Goal: Use online tool/utility: Use online tool/utility

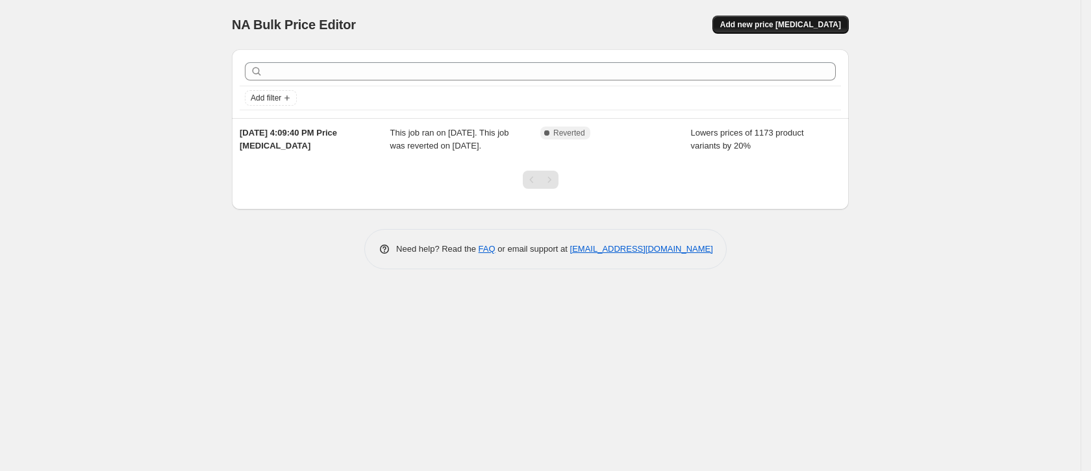
click at [789, 25] on span "Add new price [MEDICAL_DATA]" at bounding box center [780, 24] width 121 height 10
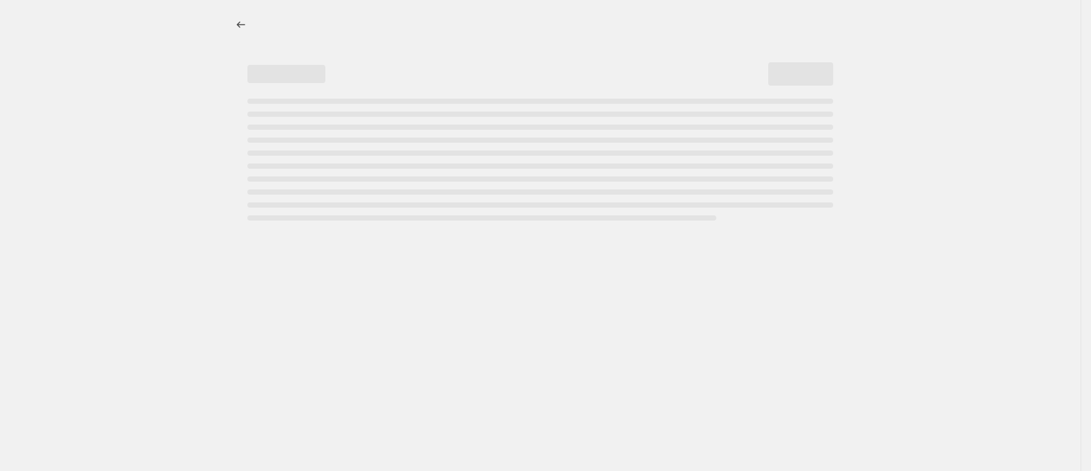
select select "percentage"
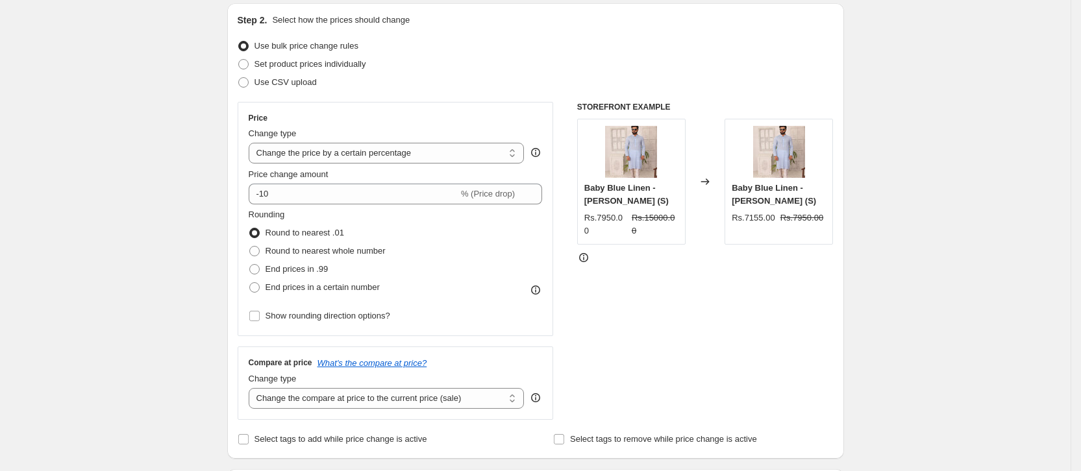
scroll to position [195, 0]
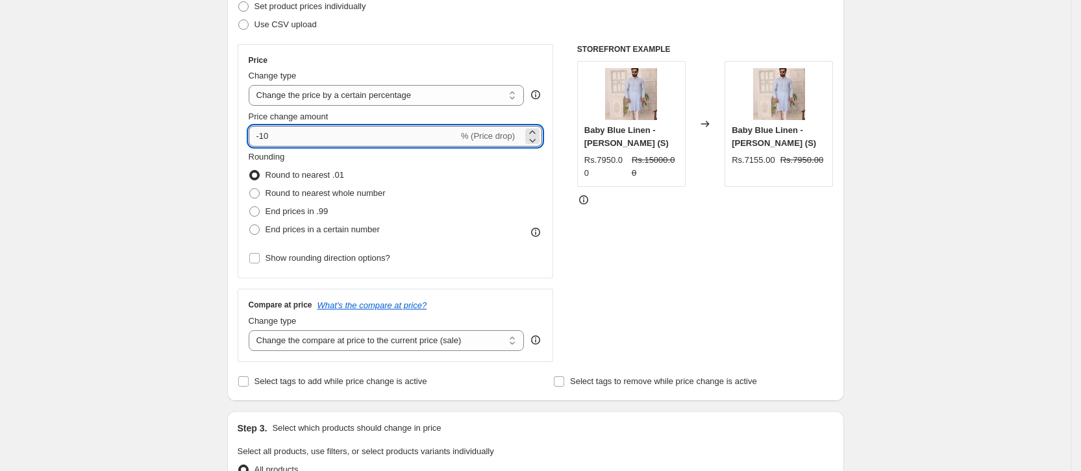
click at [360, 140] on input "-10" at bounding box center [354, 136] width 210 height 21
type input "-1"
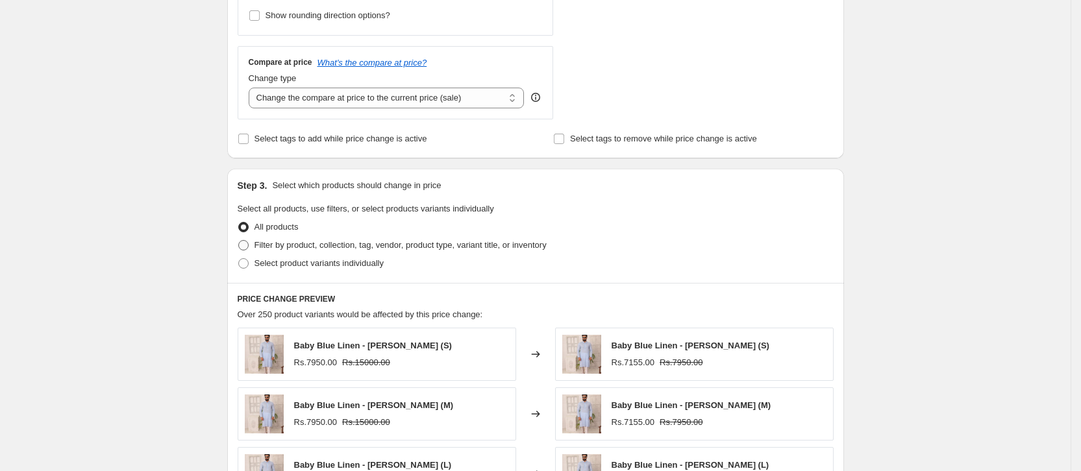
scroll to position [145, 0]
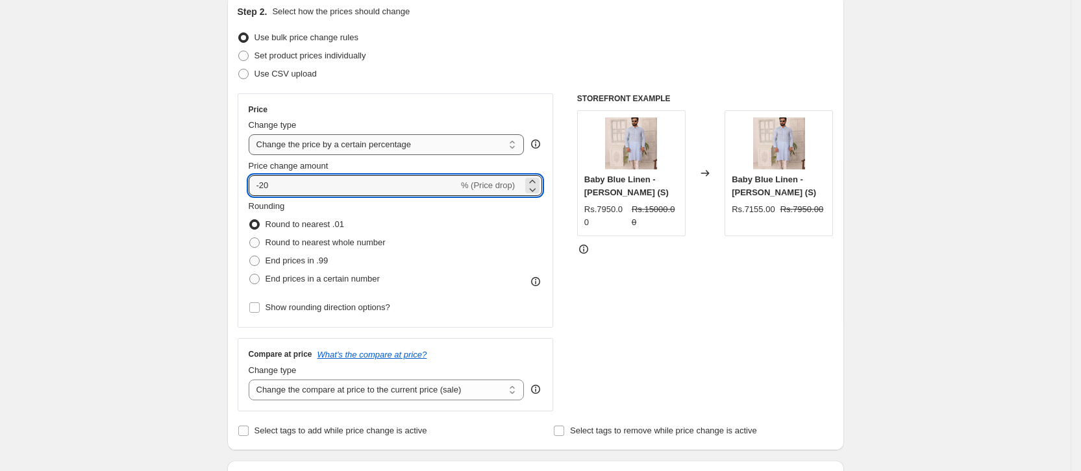
type input "-20"
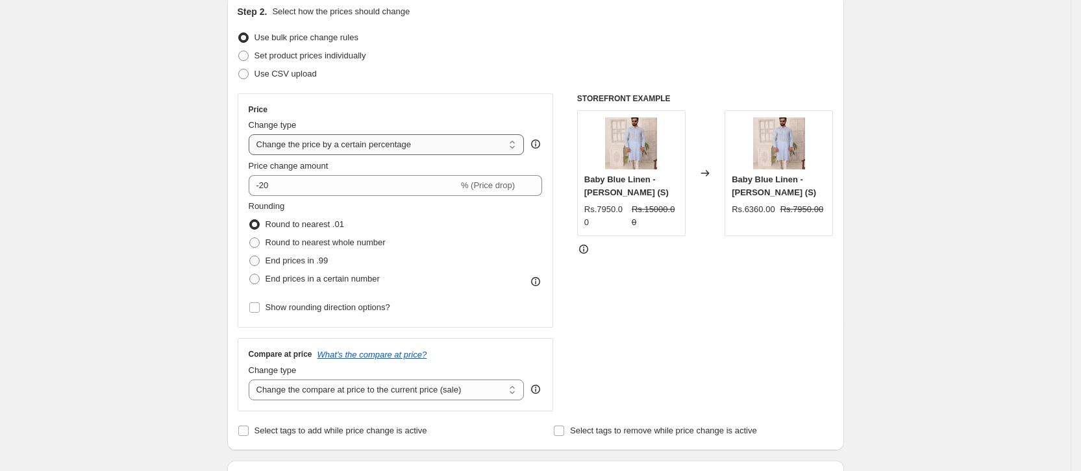
click at [401, 142] on select "Change the price to a certain amount Change the price by a certain amount Chang…" at bounding box center [387, 144] width 276 height 21
click at [253, 134] on select "Change the price to a certain amount Change the price by a certain amount Chang…" at bounding box center [387, 144] width 276 height 21
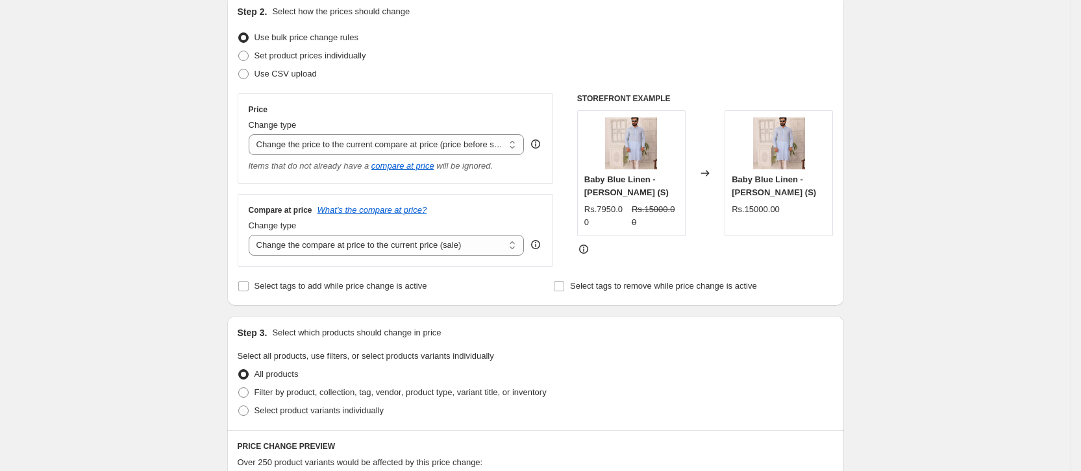
click at [466, 105] on div "Price" at bounding box center [396, 110] width 294 height 10
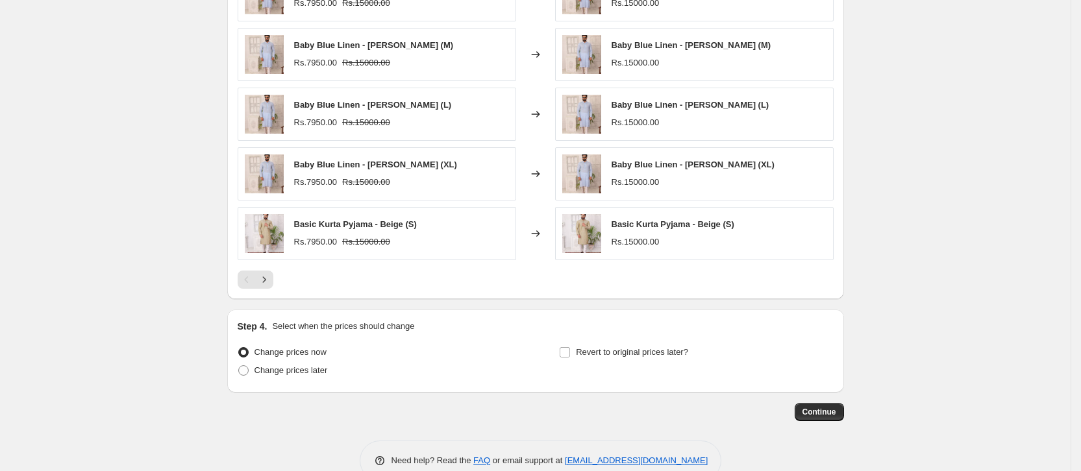
scroll to position [683, 0]
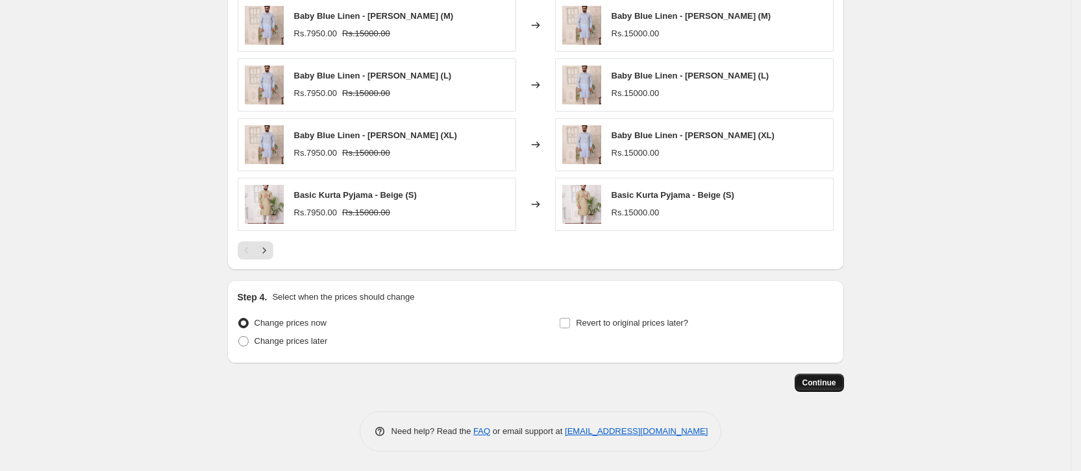
click at [833, 386] on span "Continue" at bounding box center [820, 383] width 34 height 10
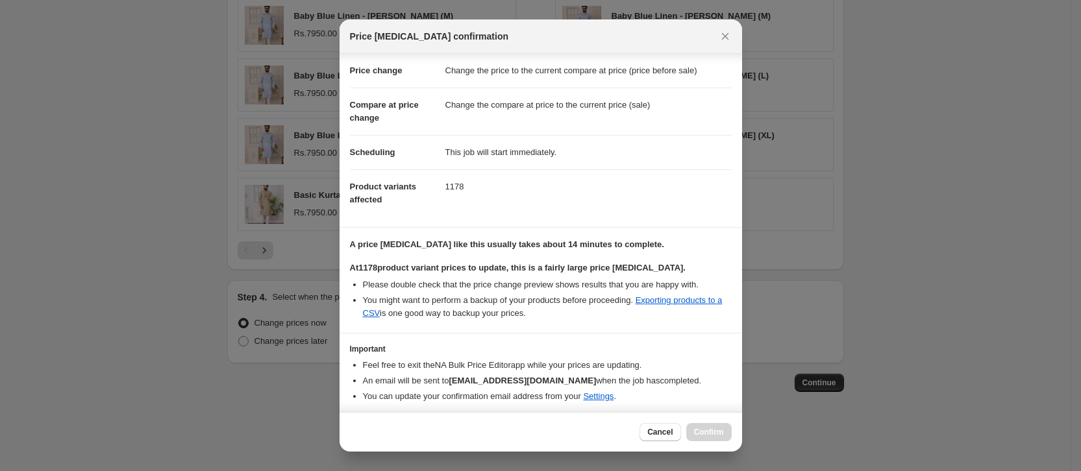
scroll to position [0, 0]
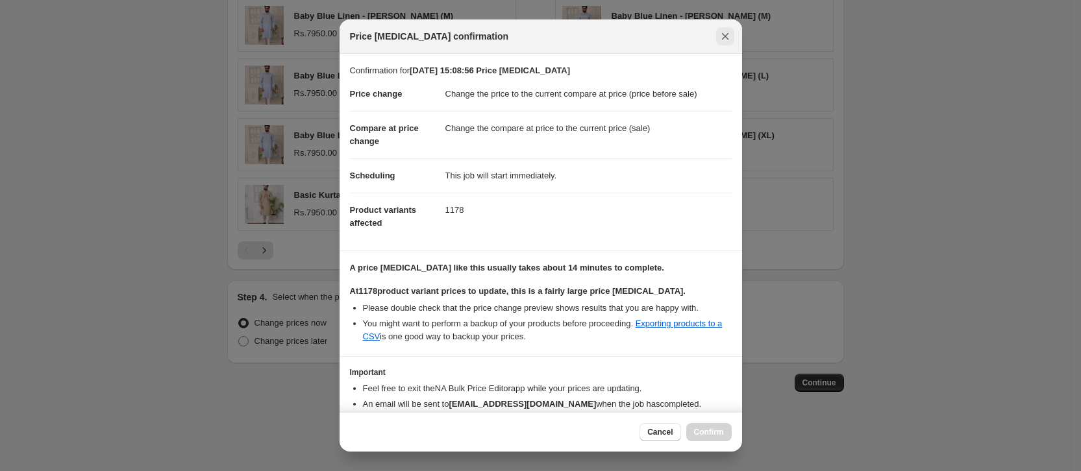
click at [728, 38] on icon "Close" at bounding box center [725, 36] width 7 height 7
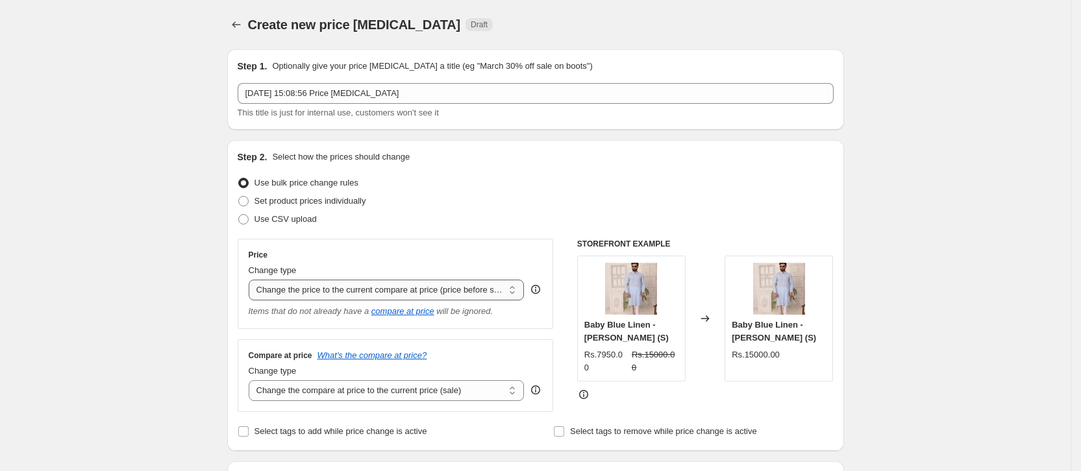
click at [420, 288] on select "Change the price to a certain amount Change the price by a certain amount Chang…" at bounding box center [387, 290] width 276 height 21
click at [253, 280] on select "Change the price to a certain amount Change the price by a certain amount Chang…" at bounding box center [387, 290] width 276 height 21
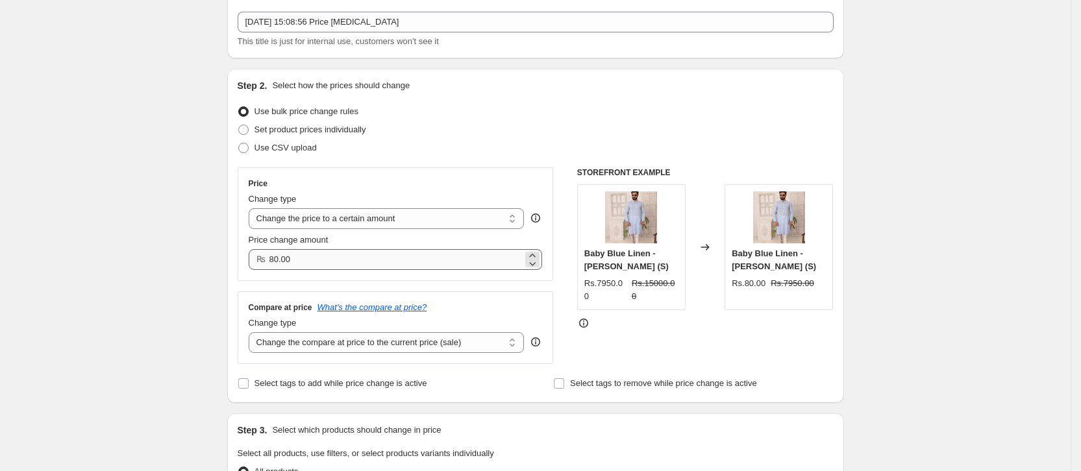
scroll to position [97, 0]
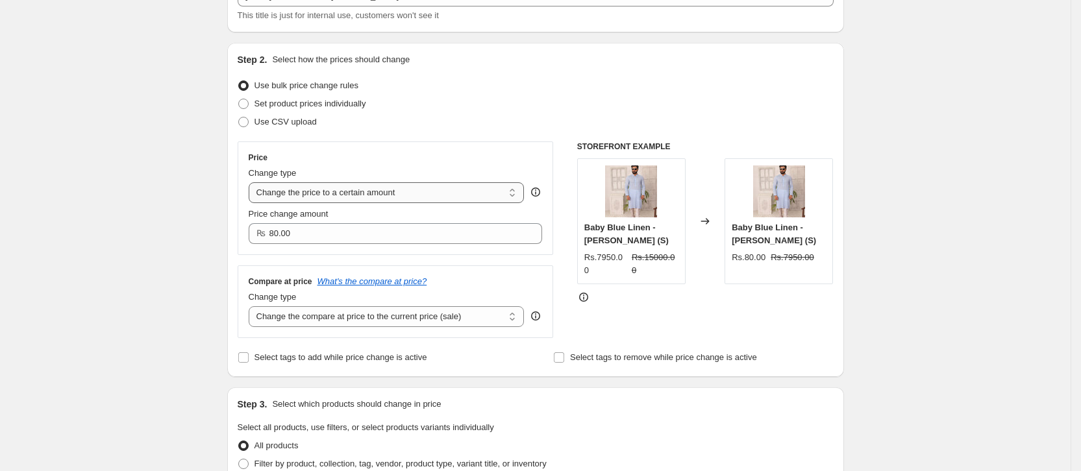
click at [423, 194] on select "Change the price to a certain amount Change the price by a certain amount Chang…" at bounding box center [387, 192] width 276 height 21
select select "by"
click at [253, 182] on select "Change the price to a certain amount Change the price by a certain amount Chang…" at bounding box center [387, 192] width 276 height 21
type input "-10.00"
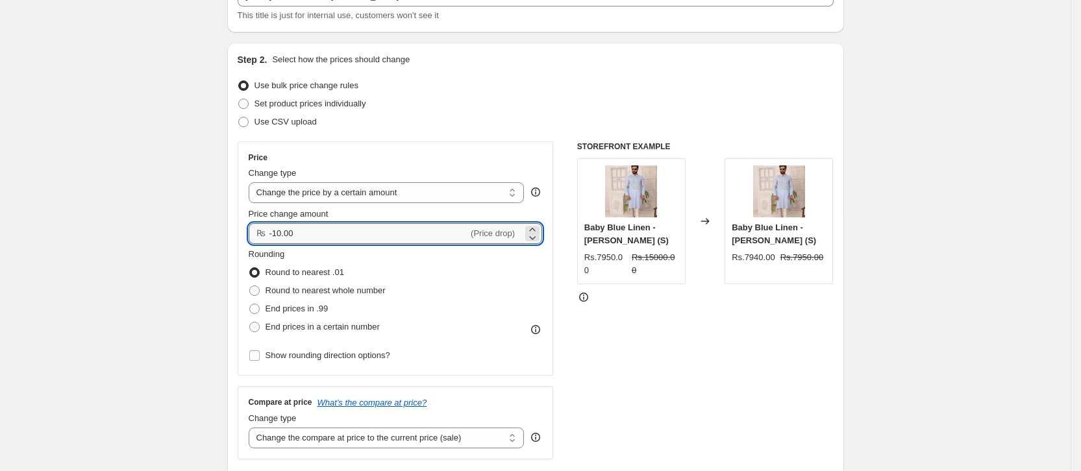
click at [412, 235] on input "-10.00" at bounding box center [369, 233] width 199 height 21
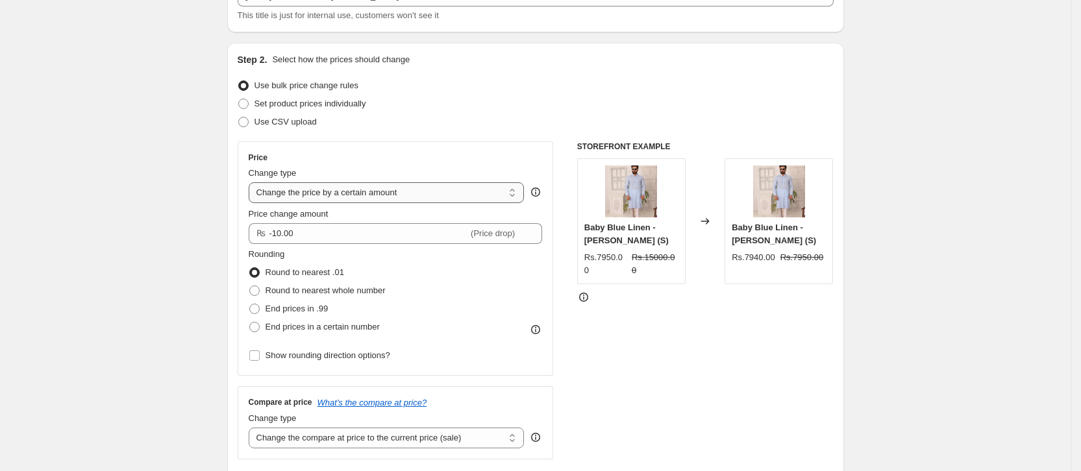
click at [423, 190] on select "Change the price to a certain amount Change the price by a certain amount Chang…" at bounding box center [387, 192] width 276 height 21
select select "ecap"
click at [253, 182] on select "Change the price to a certain amount Change the price by a certain amount Chang…" at bounding box center [387, 192] width 276 height 21
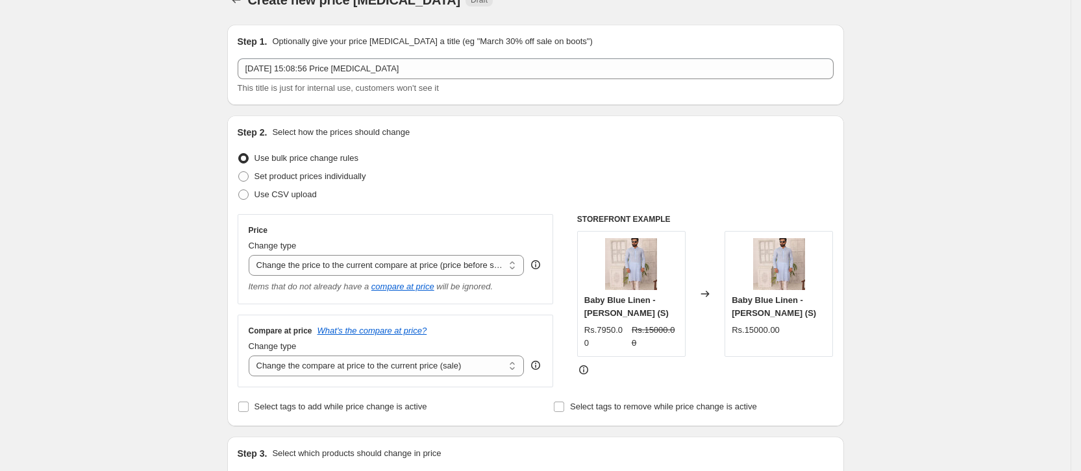
scroll to position [0, 0]
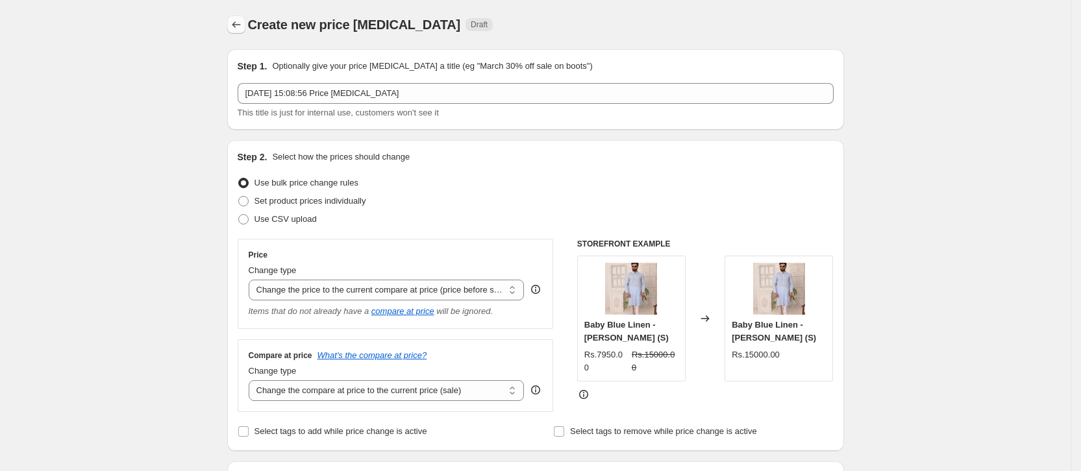
click at [240, 30] on icon "Price change jobs" at bounding box center [236, 24] width 13 height 13
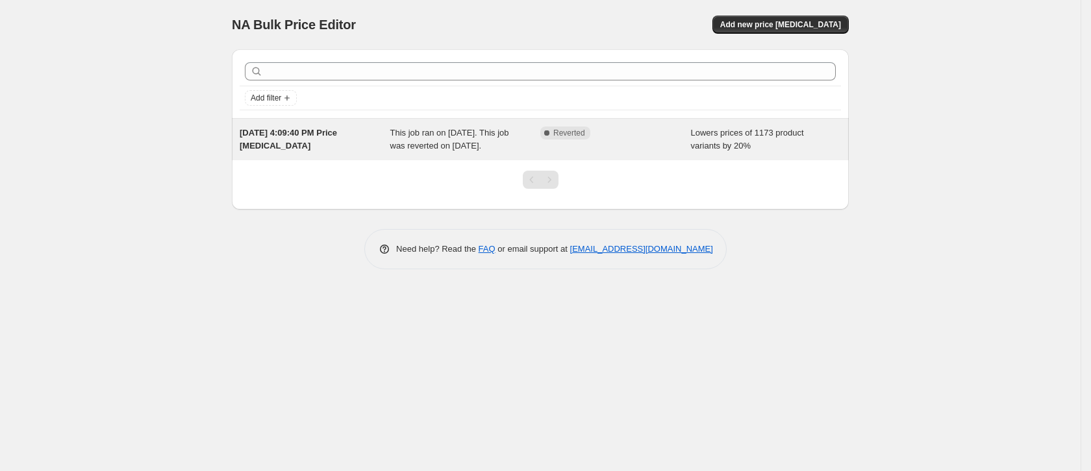
click at [491, 136] on span "This job ran on [DATE]. This job was reverted on [DATE]." at bounding box center [449, 139] width 119 height 23
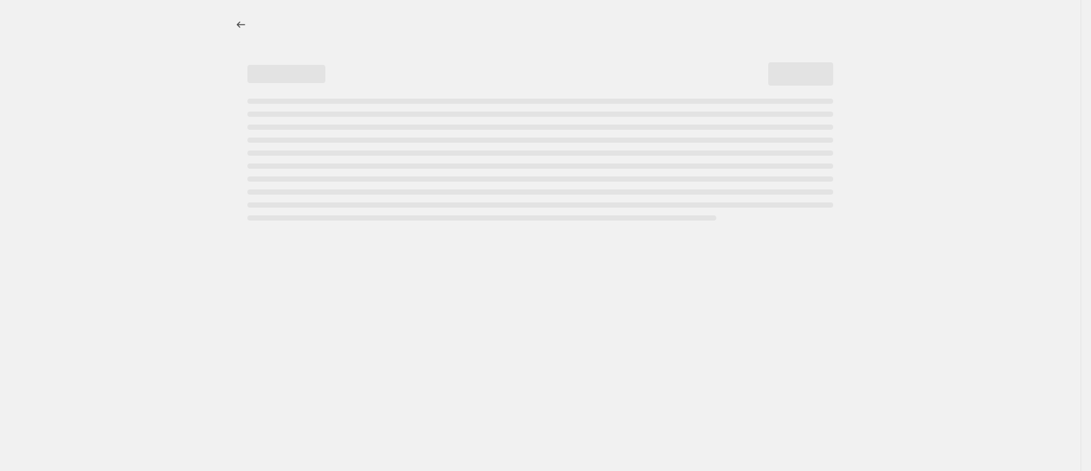
select select "percentage"
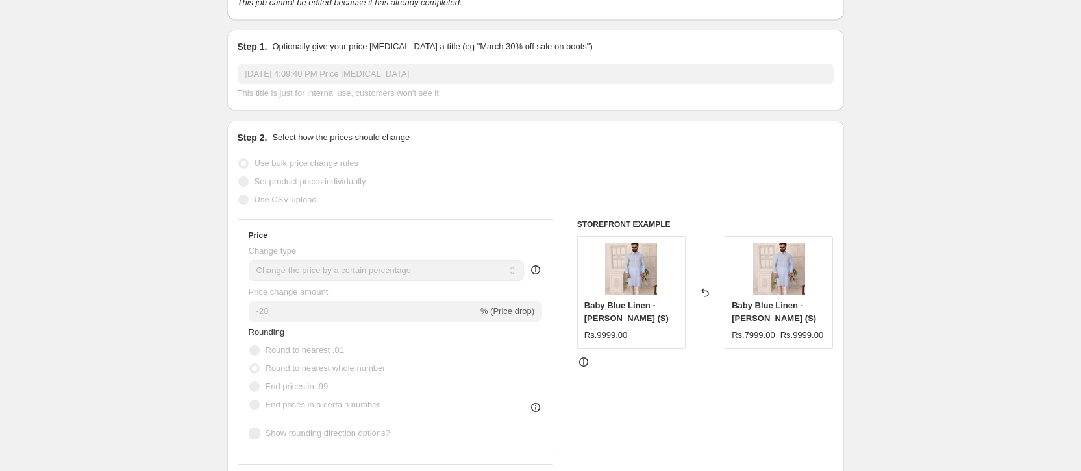
scroll to position [8, 0]
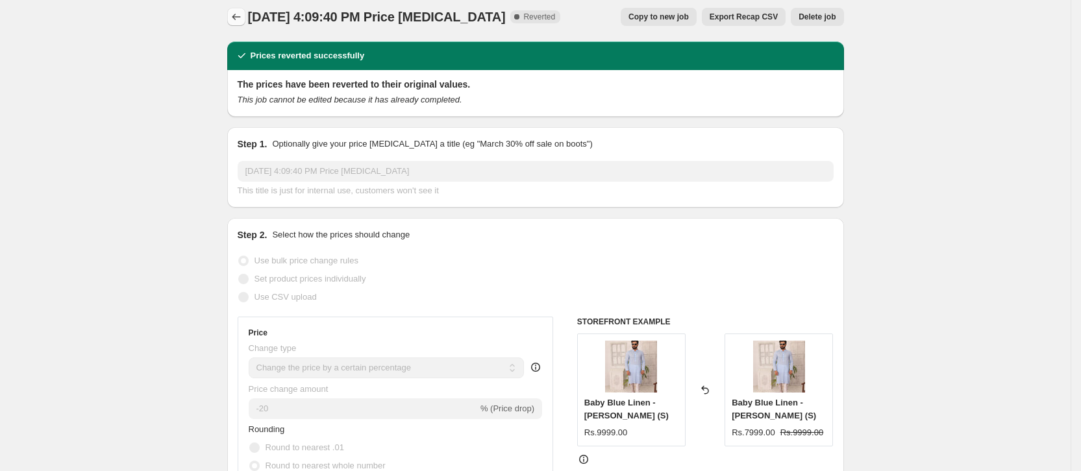
click at [242, 11] on icon "Price change jobs" at bounding box center [236, 16] width 13 height 13
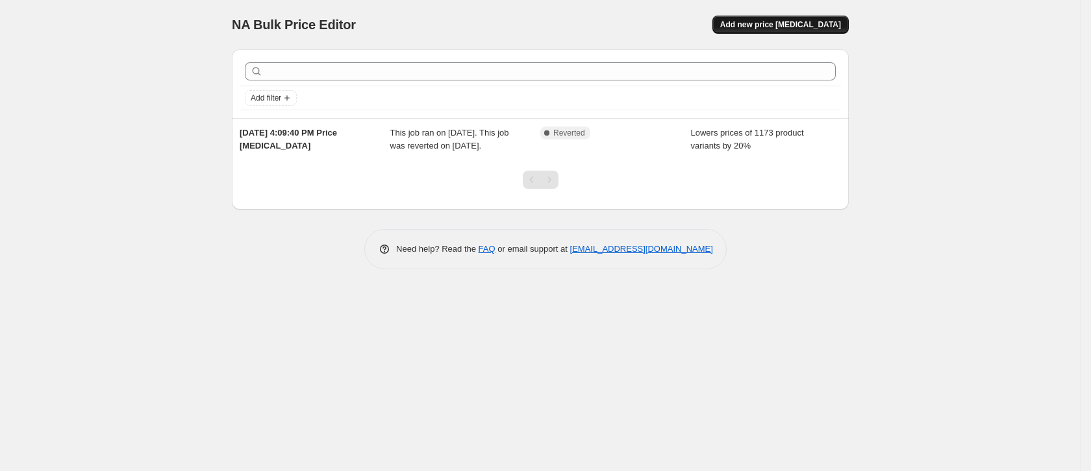
click at [814, 31] on button "Add new price [MEDICAL_DATA]" at bounding box center [780, 25] width 136 height 18
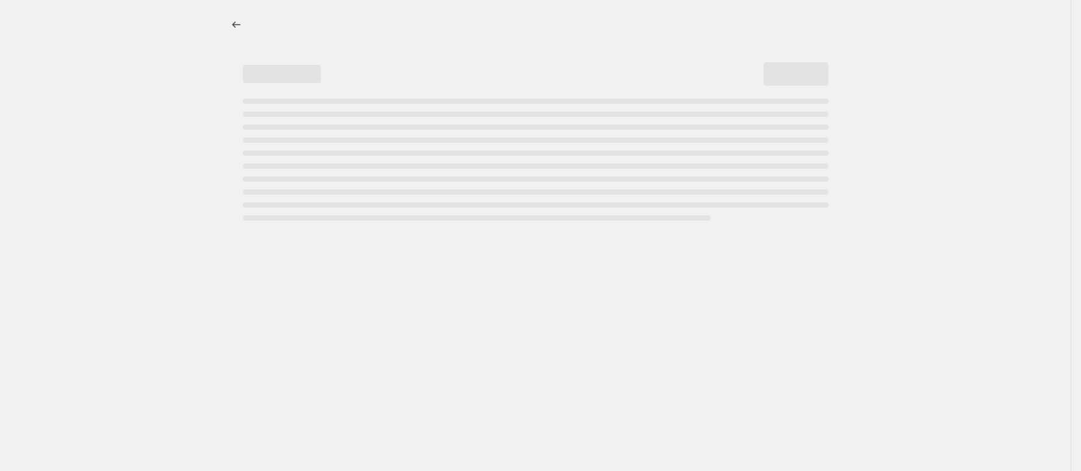
select select "percentage"
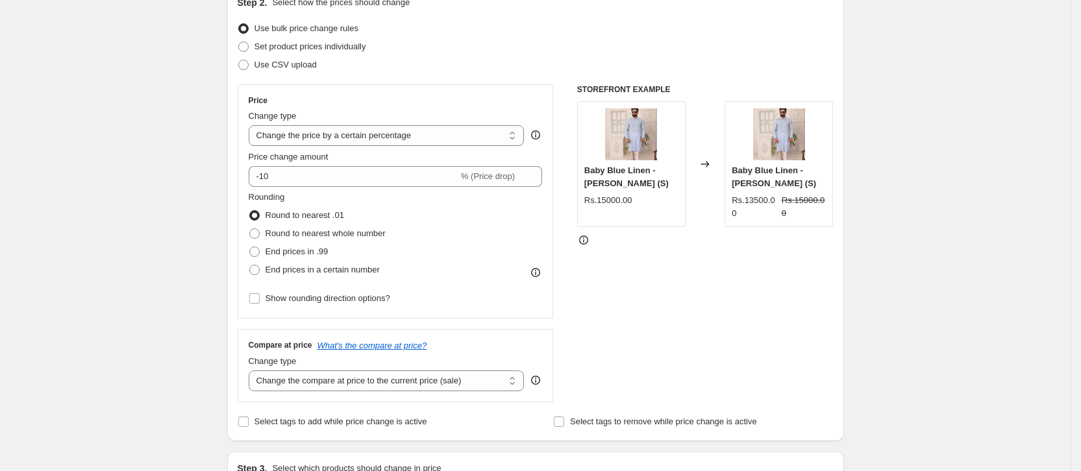
scroll to position [195, 0]
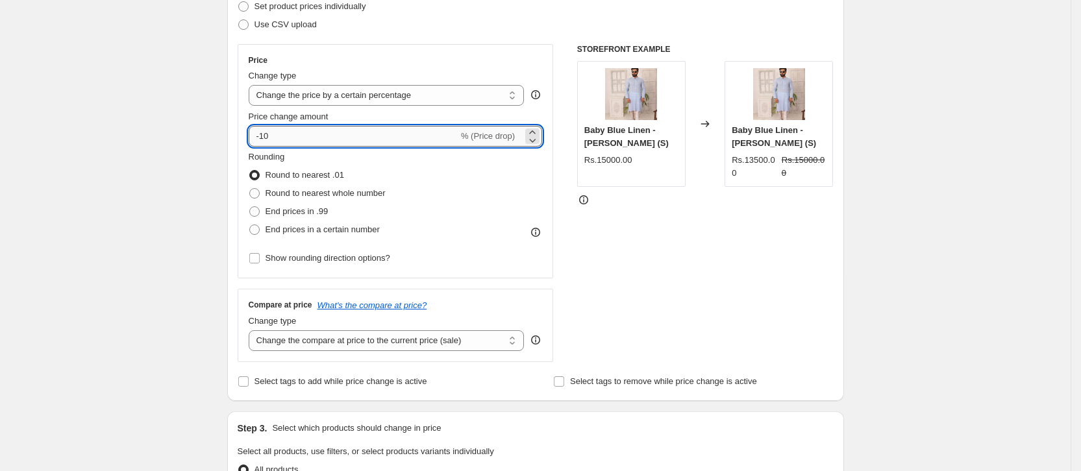
click at [354, 134] on input "-10" at bounding box center [354, 136] width 210 height 21
type input "-1"
type input "-20"
click at [466, 212] on div "Rounding Round to nearest .01 Round to nearest whole number End prices in .99 E…" at bounding box center [396, 195] width 294 height 88
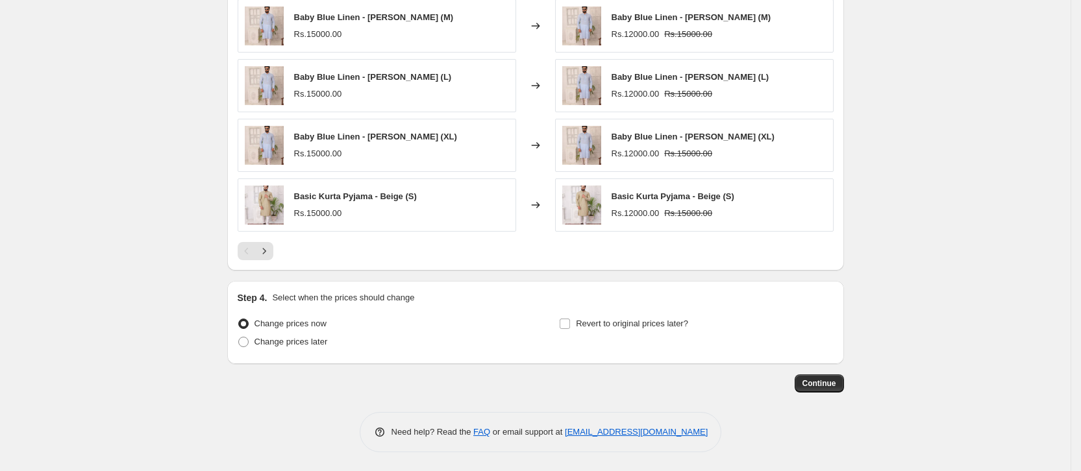
scroll to position [827, 0]
click at [829, 377] on button "Continue" at bounding box center [819, 383] width 49 height 18
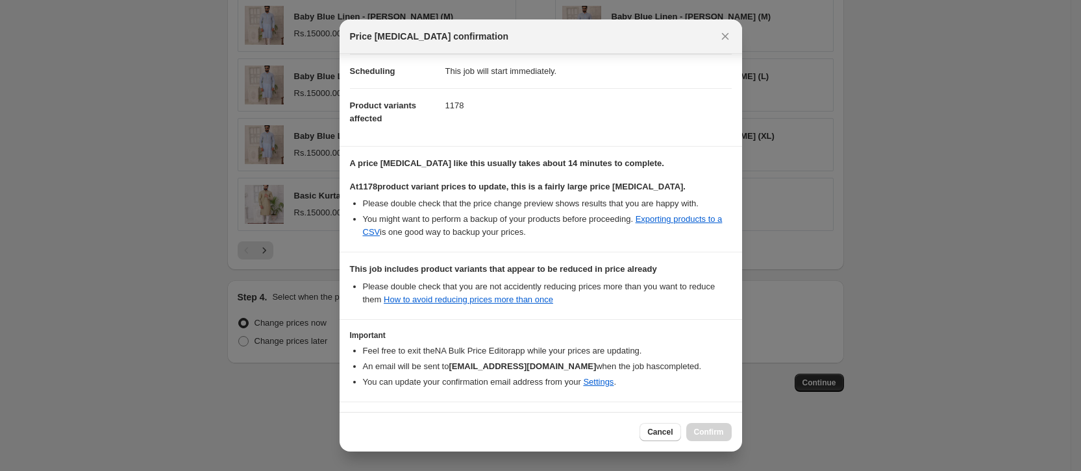
scroll to position [147, 0]
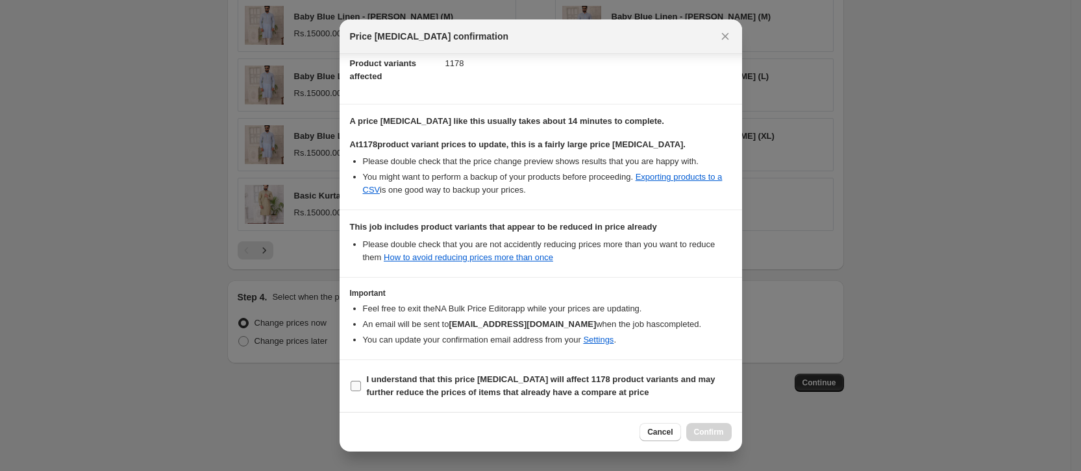
click at [358, 387] on input "I understand that this price [MEDICAL_DATA] will affect 1178 product variants a…" at bounding box center [356, 386] width 10 height 10
checkbox input "true"
click at [701, 430] on span "Confirm" at bounding box center [709, 432] width 30 height 10
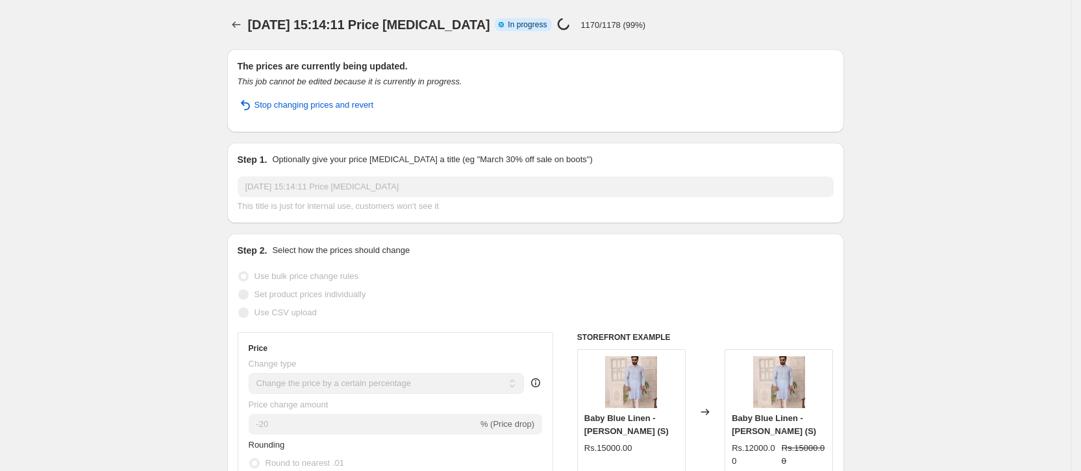
select select "percentage"
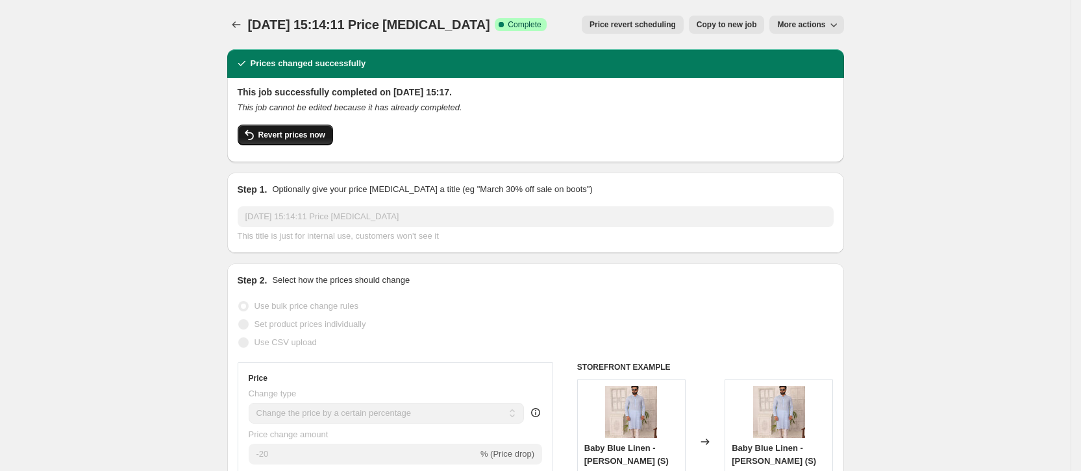
click at [323, 137] on span "Revert prices now" at bounding box center [291, 135] width 67 height 10
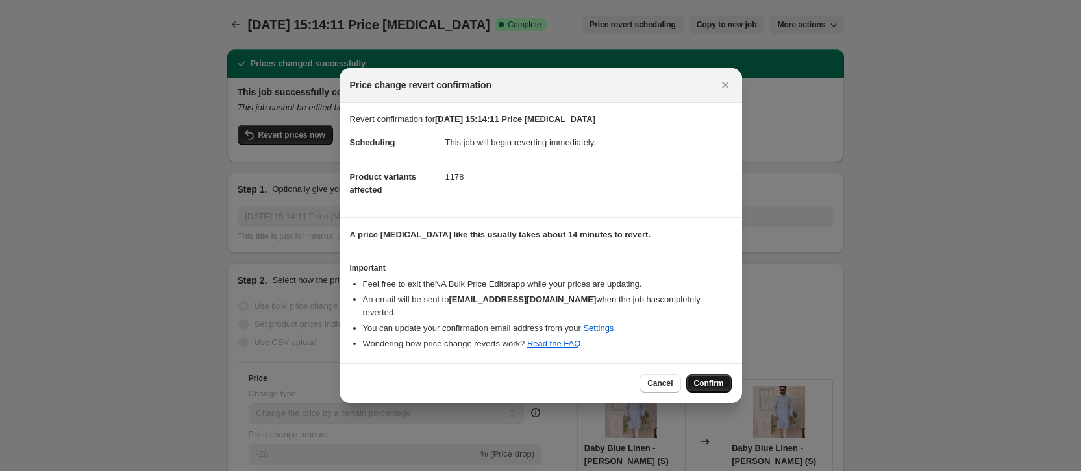
click at [707, 379] on span "Confirm" at bounding box center [709, 384] width 30 height 10
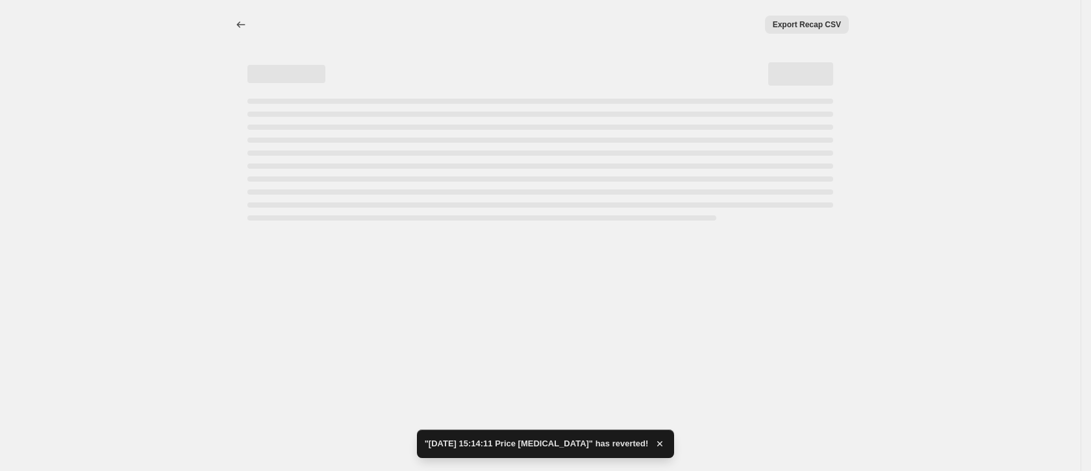
select select "percentage"
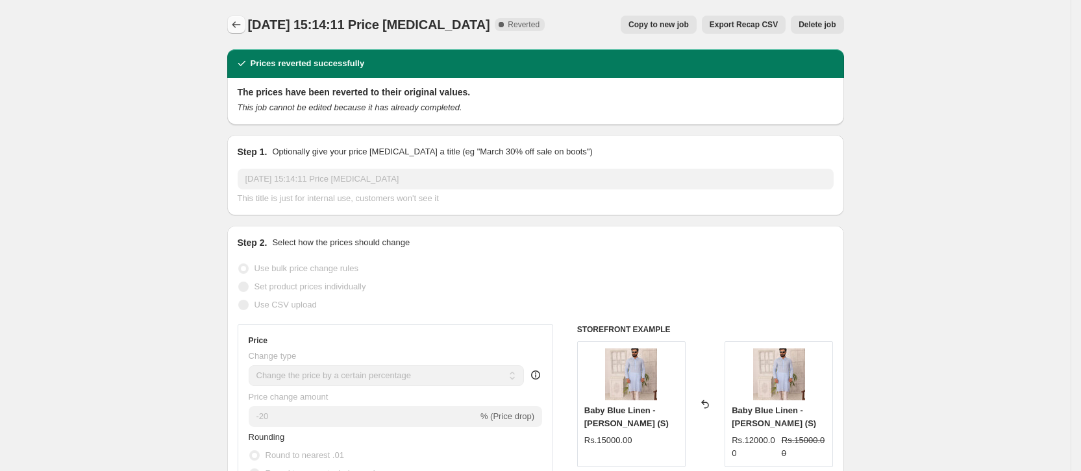
click at [238, 16] on button "Price change jobs" at bounding box center [236, 25] width 18 height 18
